Goal: Transaction & Acquisition: Register for event/course

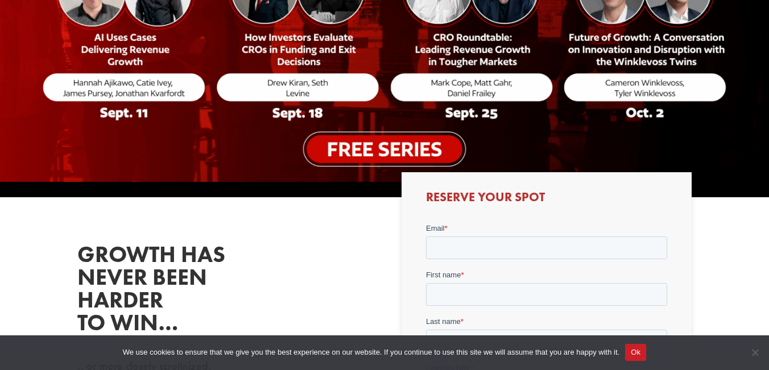
scroll to position [355, 0]
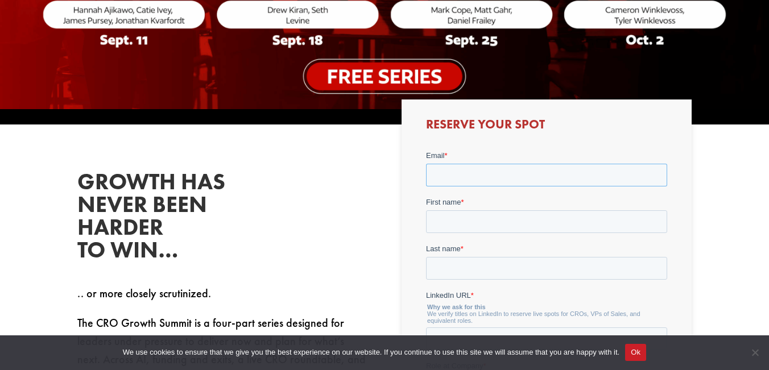
click at [449, 175] on input "Email *" at bounding box center [545, 175] width 241 height 23
type input "[EMAIL_ADDRESS][DOMAIN_NAME]"
type input "[PERSON_NAME]"
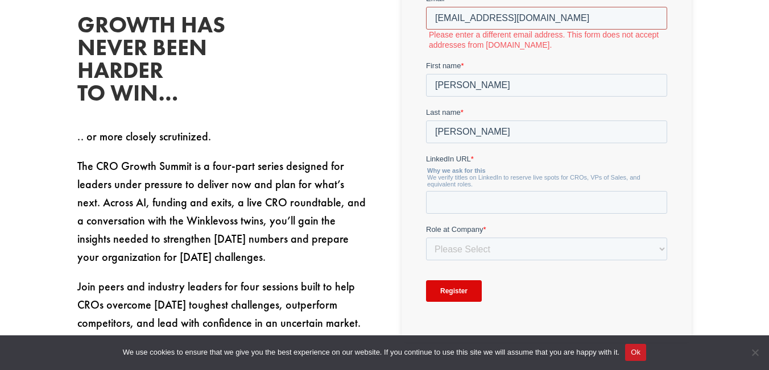
scroll to position [516, 0]
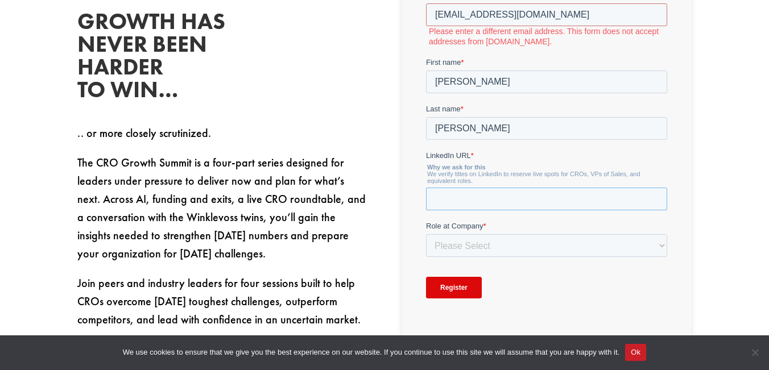
click at [497, 197] on input "LinkedIn URL *" at bounding box center [545, 199] width 241 height 23
paste input "[URL][DOMAIN_NAME][PERSON_NAME]"
type input "[URL][DOMAIN_NAME][PERSON_NAME]"
click at [483, 244] on select "Please Select C-Level (CRO, CSO, etc) Senior Leadership (VP of Sales, VP of Ena…" at bounding box center [545, 246] width 241 height 23
select select "C-Level (CRO, CSO, etc)"
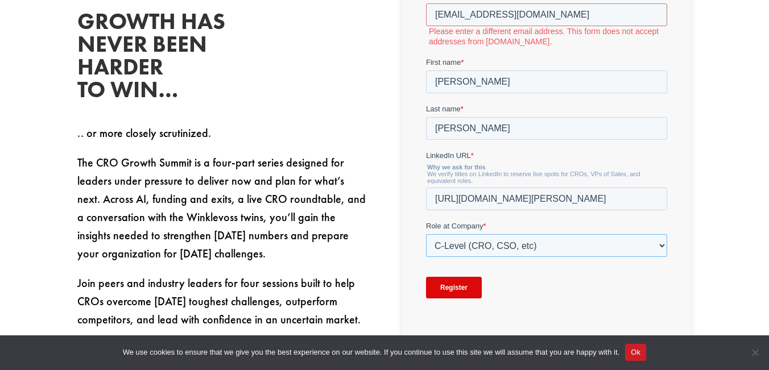
click at [425, 246] on select "Please Select C-Level (CRO, CSO, etc) Senior Leadership (VP of Sales, VP of Ena…" at bounding box center [545, 246] width 241 height 23
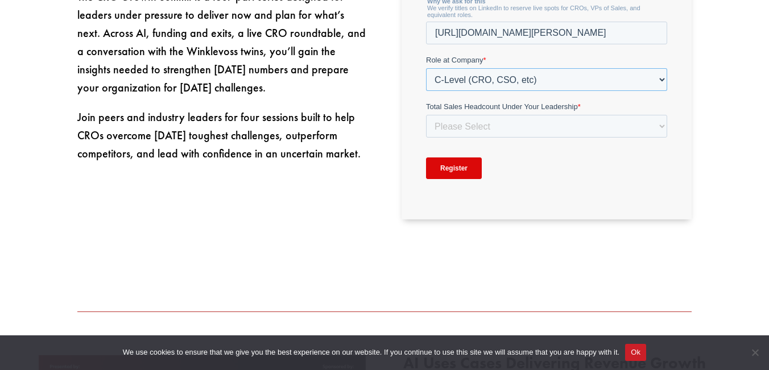
scroll to position [683, 0]
click at [476, 121] on select "Please Select Just Me 1-9 [PHONE_NUMBER] [PHONE_NUMBER]+" at bounding box center [545, 126] width 241 height 23
select select "Just Me"
click at [425, 138] on select "Please Select Just Me 1-9 [PHONE_NUMBER] [PHONE_NUMBER]+" at bounding box center [545, 126] width 241 height 23
click at [453, 167] on input "Register" at bounding box center [453, 169] width 56 height 22
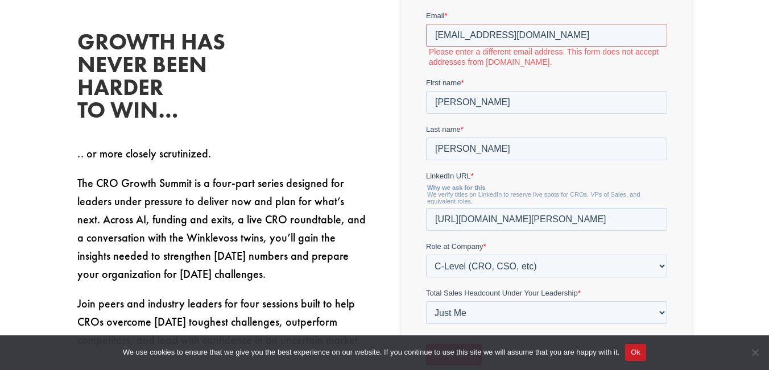
scroll to position [491, 0]
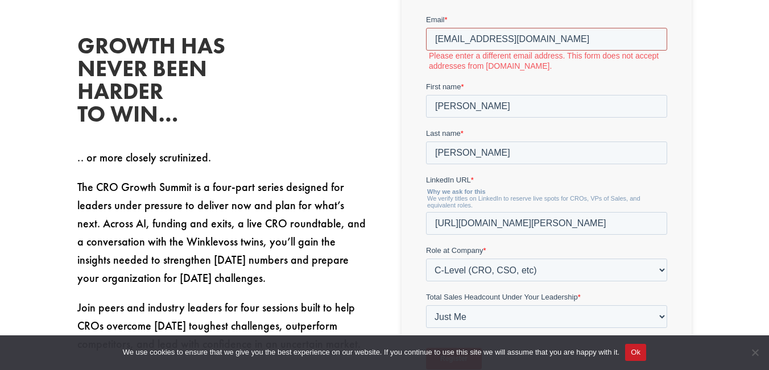
click at [532, 39] on input "[EMAIL_ADDRESS][DOMAIN_NAME]" at bounding box center [545, 39] width 241 height 23
drag, startPoint x: 532, startPoint y: 39, endPoint x: 482, endPoint y: 39, distance: 49.5
click at [482, 39] on input "[EMAIL_ADDRESS][DOMAIN_NAME]" at bounding box center [545, 39] width 241 height 23
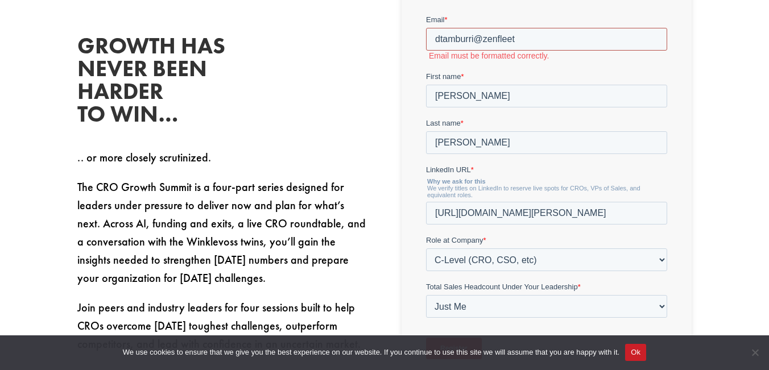
type input "[EMAIL_ADDRESS][DOMAIN_NAME]"
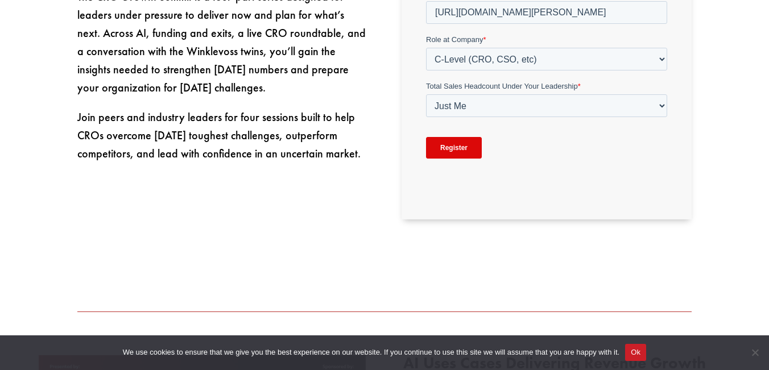
scroll to position [718, 0]
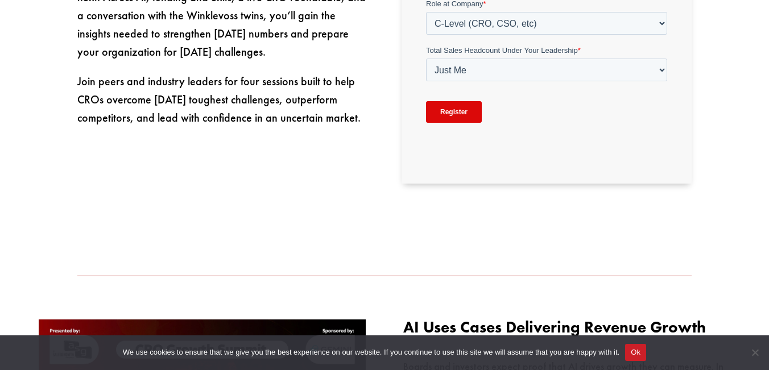
click at [451, 113] on input "Register" at bounding box center [453, 113] width 56 height 22
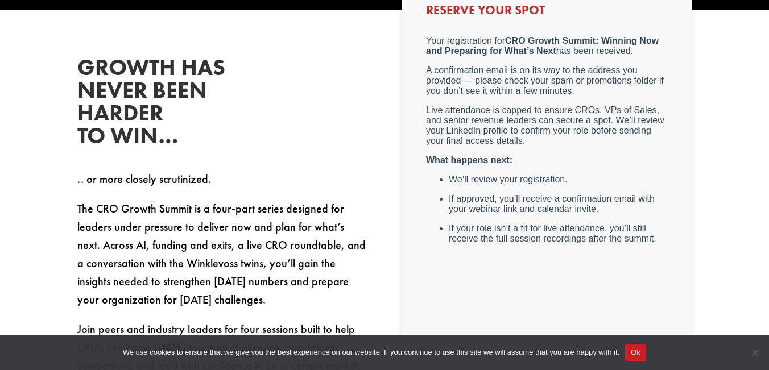
scroll to position [472, 0]
